Goal: Ask a question: Seek information or help from site administrators or community

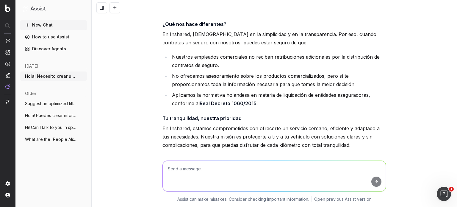
scroll to position [633, 0]
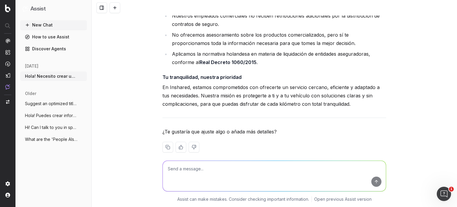
click at [211, 170] on textarea at bounding box center [274, 176] width 223 height 30
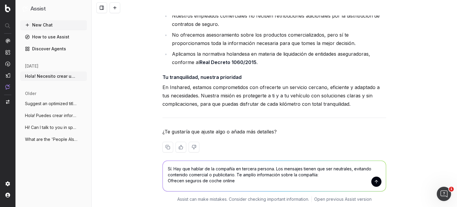
click at [244, 183] on textarea "Sí. Hay que hablar de la compañía en tercera persona. Los mensajes tienen que s…" at bounding box center [274, 176] width 223 height 30
click at [235, 179] on textarea "Sí. Hay que hablar de la compañía en tercera persona. Los mensajes tienen que s…" at bounding box center [274, 176] width 223 height 30
click at [240, 179] on textarea "Sí. Hay que hablar de la compañía en tercera persona. Los mensajes tienen que s…" at bounding box center [274, 176] width 223 height 30
drag, startPoint x: 232, startPoint y: 181, endPoint x: 219, endPoint y: 182, distance: 12.9
click at [219, 182] on textarea "Sí. Hay que hablar de la compañía en tercera persona. Los mensajes tienen que s…" at bounding box center [274, 176] width 223 height 30
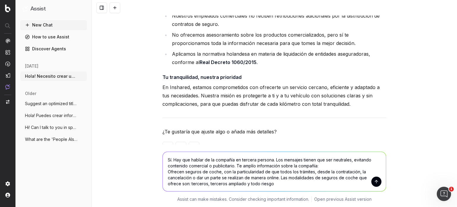
drag, startPoint x: 273, startPoint y: 184, endPoint x: 289, endPoint y: 175, distance: 18.3
click at [273, 184] on textarea "Sí. Hay que hablar de la compañía en tercera persona. Los mensajes tienen que s…" at bounding box center [274, 171] width 223 height 39
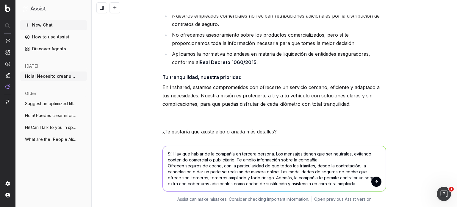
click at [233, 159] on textarea "Sí. Hay que hablar de la compañía en tercera persona. Los mensajes tienen que s…" at bounding box center [274, 168] width 223 height 45
click at [234, 159] on textarea "Sí. Hay que hablar de la compañía en tercera persona. Los mensajes tienen que s…" at bounding box center [274, 168] width 223 height 45
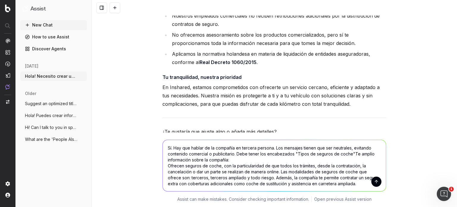
click at [349, 153] on textarea "Sí. Hay que hablar de la compañía en tercera persona. Los mensajes tienen que s…" at bounding box center [274, 165] width 223 height 51
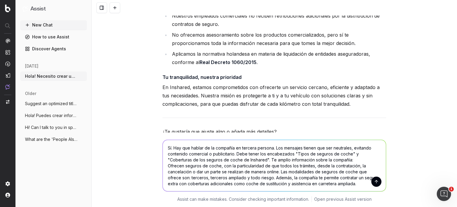
type textarea "Sí. Hay que hablar de la compañía en tercera persona. Los mensajes tienen que s…"
click at [374, 186] on button "submit" at bounding box center [376, 181] width 10 height 10
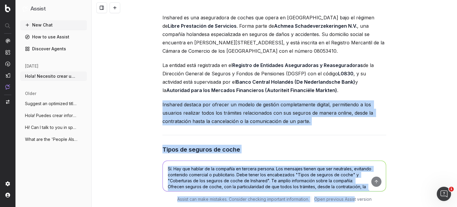
scroll to position [938, 0]
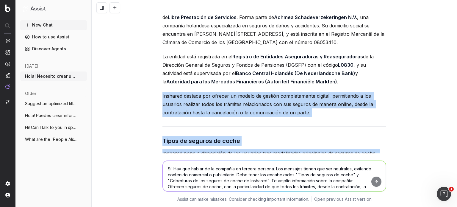
drag, startPoint x: 161, startPoint y: 94, endPoint x: 349, endPoint y: 154, distance: 197.8
click at [350, 155] on div "Hola! Necesito crear un contenido sobre una nueva aseguradora de coche. Utiliza…" at bounding box center [274, 103] width 365 height 207
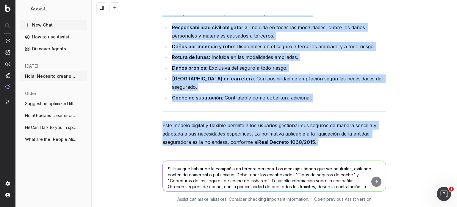
scroll to position [1257, 0]
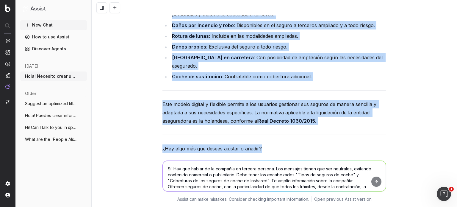
click at [320, 100] on p "Este modelo digital y flexible permite a los usuarios gestionar sus seguros de …" at bounding box center [275, 112] width 224 height 25
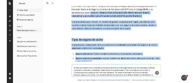
scroll to position [977, 0]
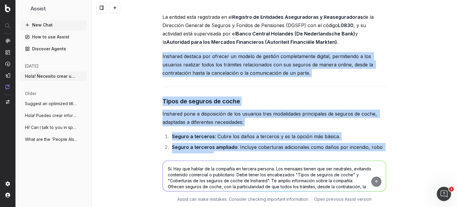
drag, startPoint x: 316, startPoint y: 97, endPoint x: 160, endPoint y: 46, distance: 164.6
copy div "Loremips dolorsi ame consect ad elitse do eiusmod temporincidid utlabor, etdolo…"
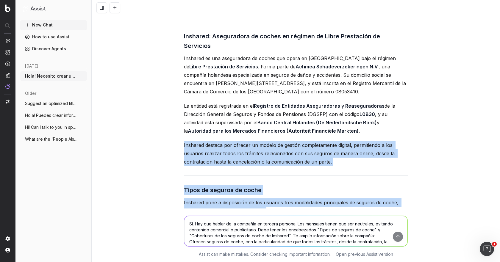
scroll to position [859, 0]
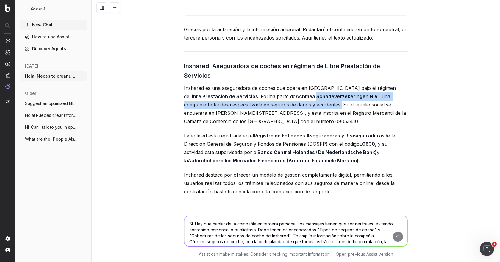
drag, startPoint x: 269, startPoint y: 87, endPoint x: 292, endPoint y: 96, distance: 24.5
click at [292, 96] on p "Inshared es una aseguradora de coches que opera en [GEOGRAPHIC_DATA] bajo el ré…" at bounding box center [296, 105] width 224 height 42
copy p "Schadeverzekeringen N.V. , una compañía holandesa especializada en seguros de d…"
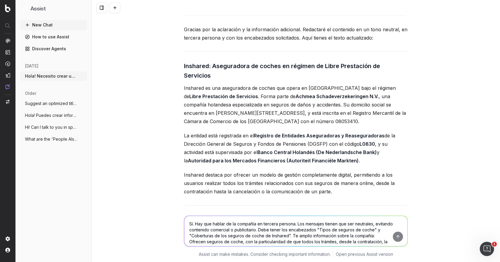
click at [303, 110] on p "Inshared es una aseguradora de coches que opera en [GEOGRAPHIC_DATA] bajo el ré…" at bounding box center [296, 105] width 224 height 42
drag, startPoint x: 368, startPoint y: 96, endPoint x: 354, endPoint y: 112, distance: 20.4
click at [354, 112] on p "Inshared es una aseguradora de coches que opera en [GEOGRAPHIC_DATA] bajo el ré…" at bounding box center [296, 105] width 224 height 42
copy p "en [PERSON_NAME][STREET_ADDRESS], y está inscrita en el Registro Mercantil de l…"
click at [315, 149] on strong "Banco Central Holandés (De Nederlandsche Bank)" at bounding box center [316, 152] width 119 height 6
